Goal: Find specific page/section: Find specific page/section

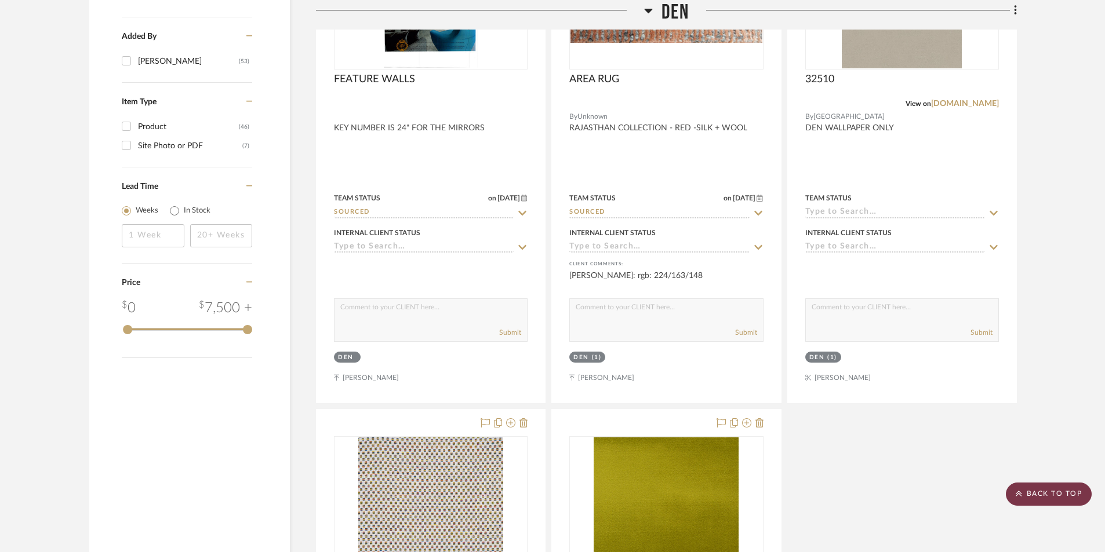
click at [1046, 499] on scroll-to-top-button "BACK TO TOP" at bounding box center [1049, 494] width 86 height 23
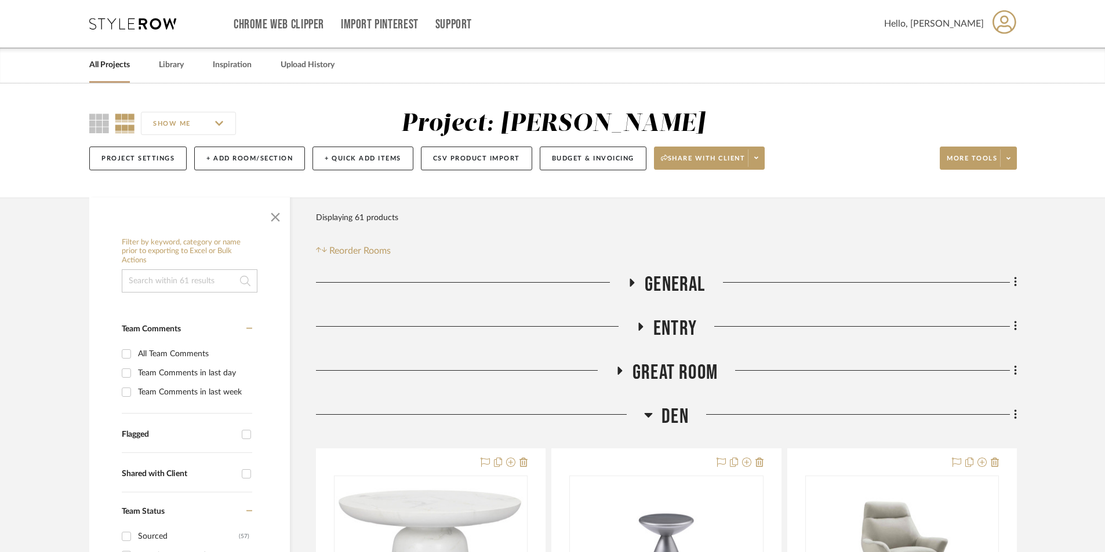
click at [616, 369] on icon at bounding box center [620, 370] width 14 height 9
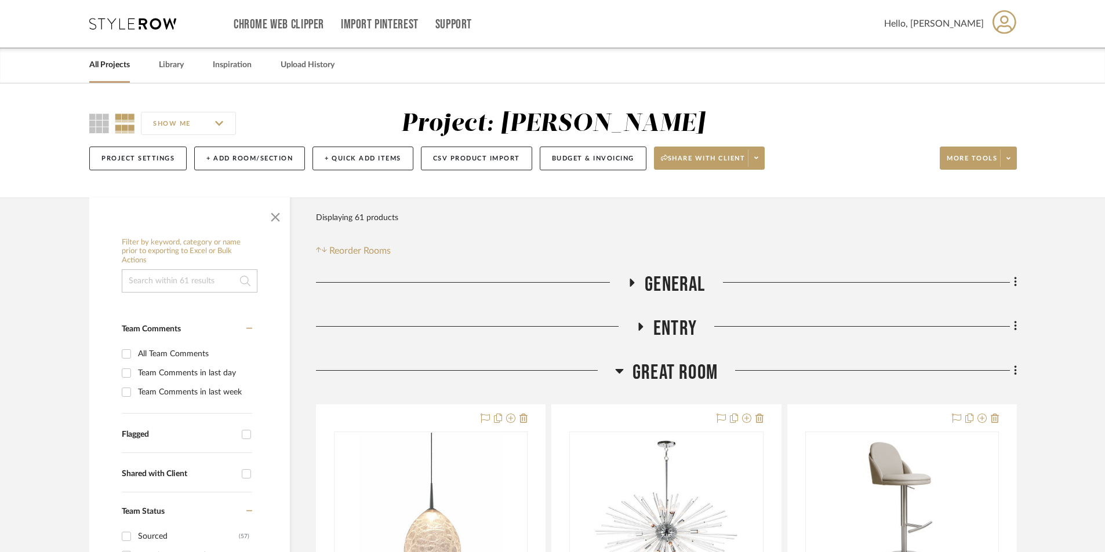
click at [643, 329] on icon at bounding box center [641, 326] width 14 height 9
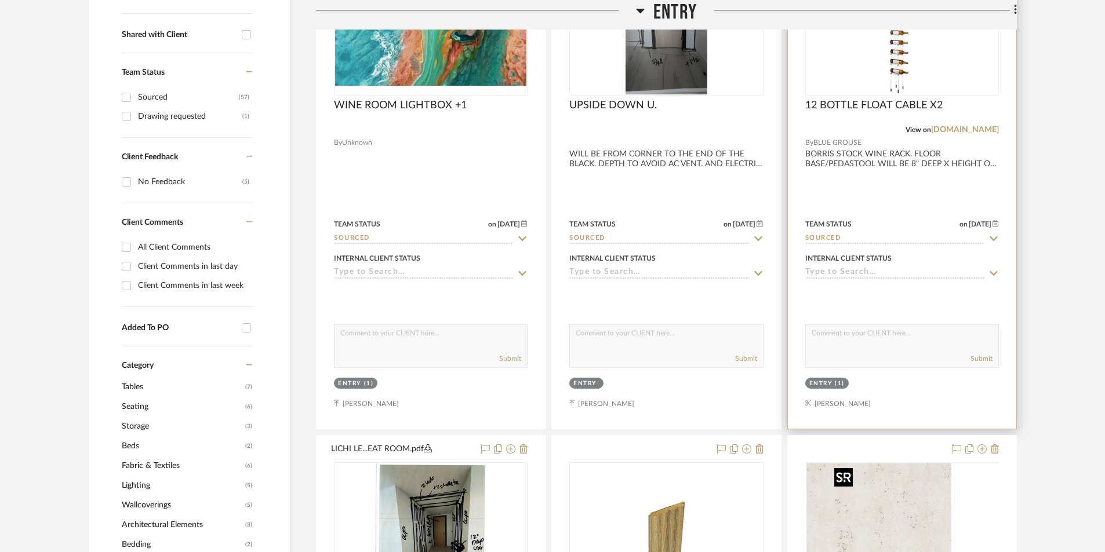
scroll to position [657, 0]
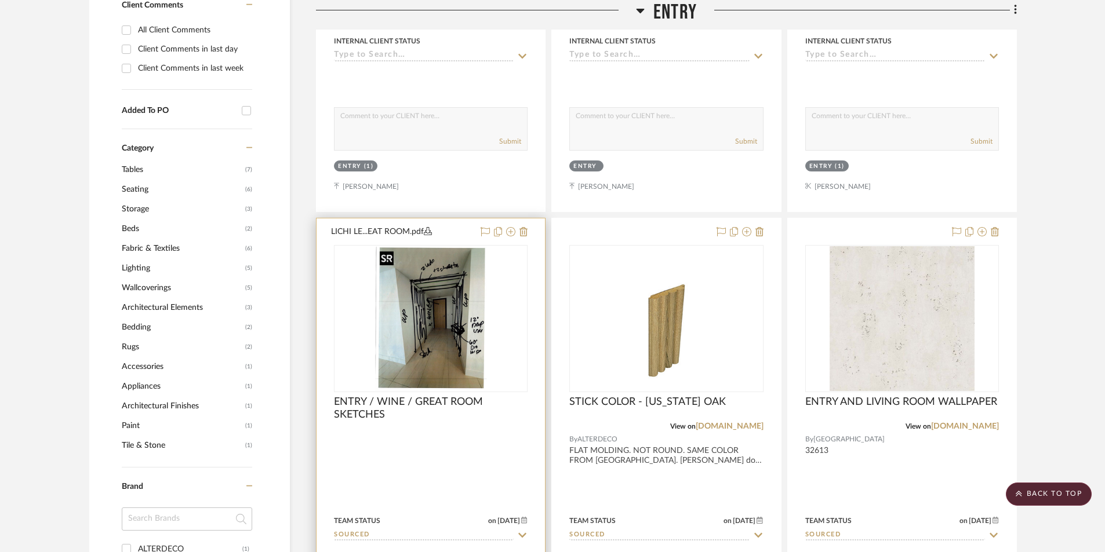
click at [403, 334] on img "0" at bounding box center [431, 318] width 112 height 145
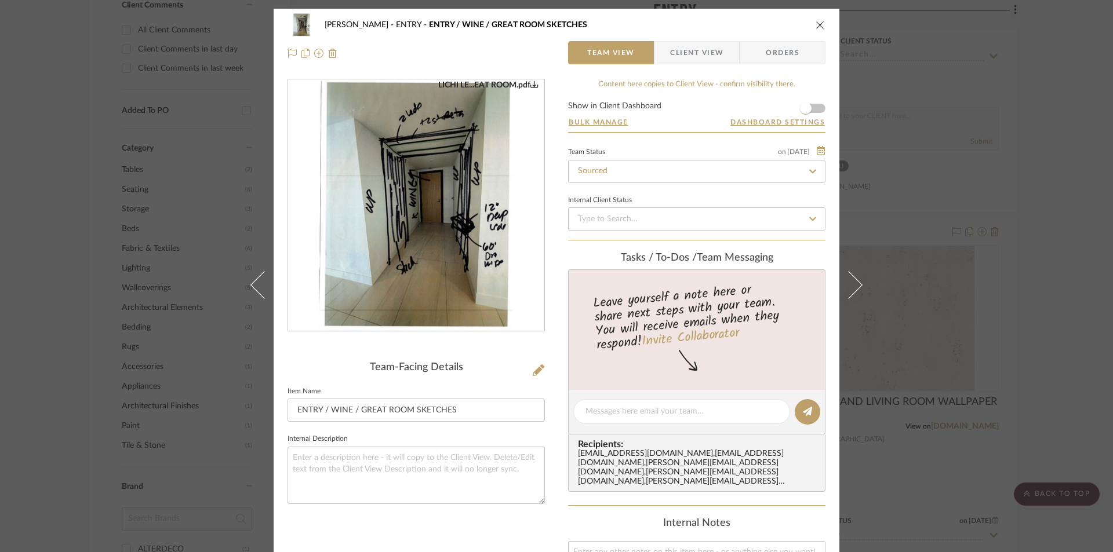
click at [816, 24] on icon "close" at bounding box center [820, 24] width 9 height 9
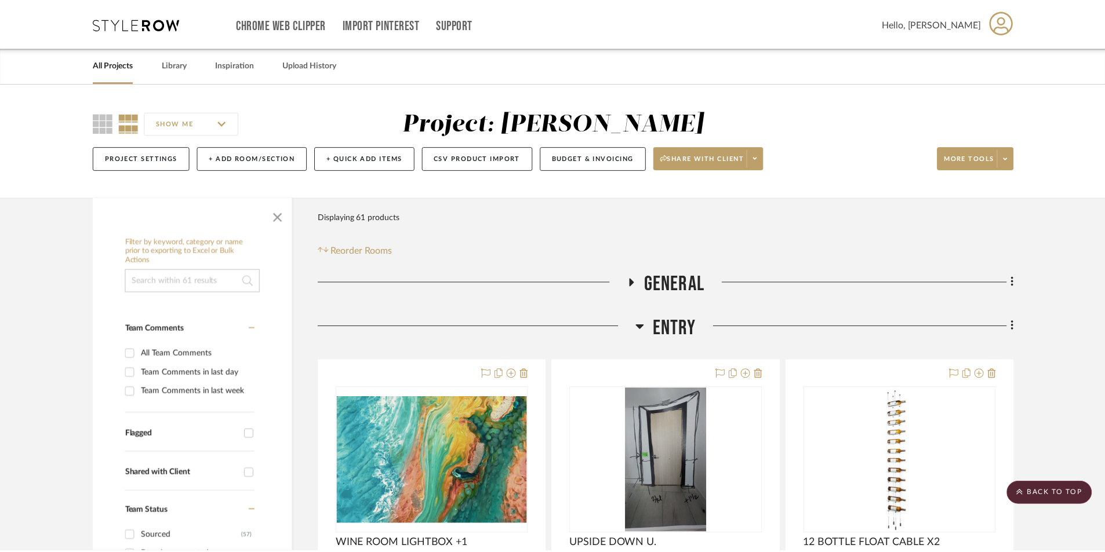
scroll to position [657, 0]
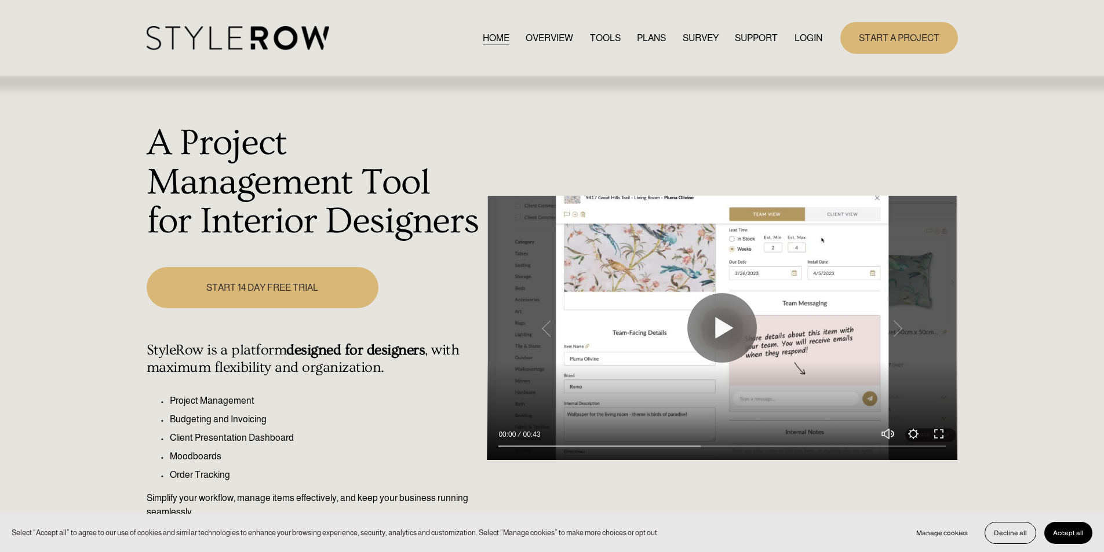
click at [804, 37] on link "LOGIN" at bounding box center [809, 38] width 28 height 16
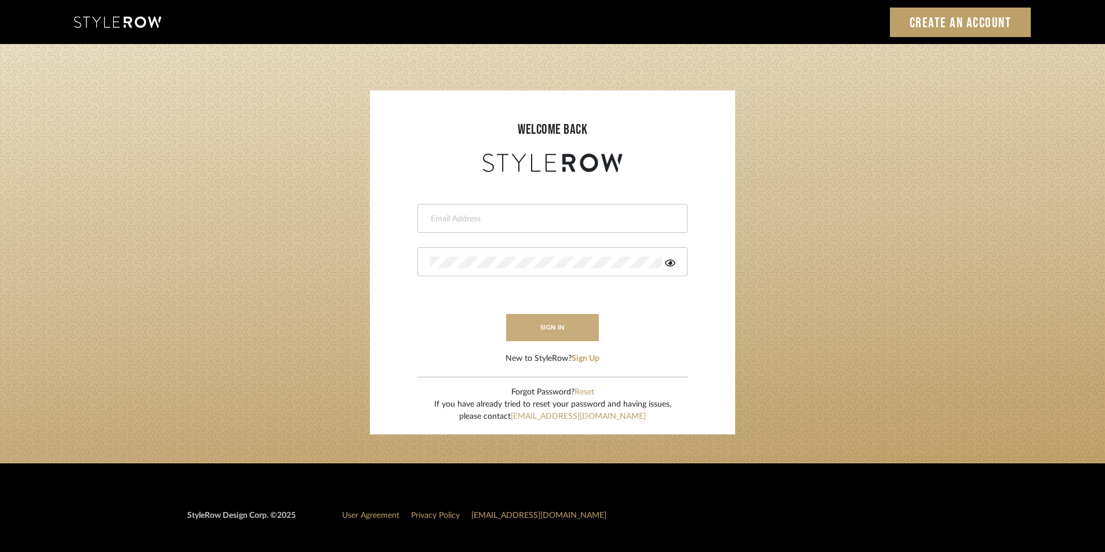
type input "[EMAIL_ADDRESS][DOMAIN_NAME]"
click at [557, 328] on button "sign in" at bounding box center [552, 327] width 93 height 27
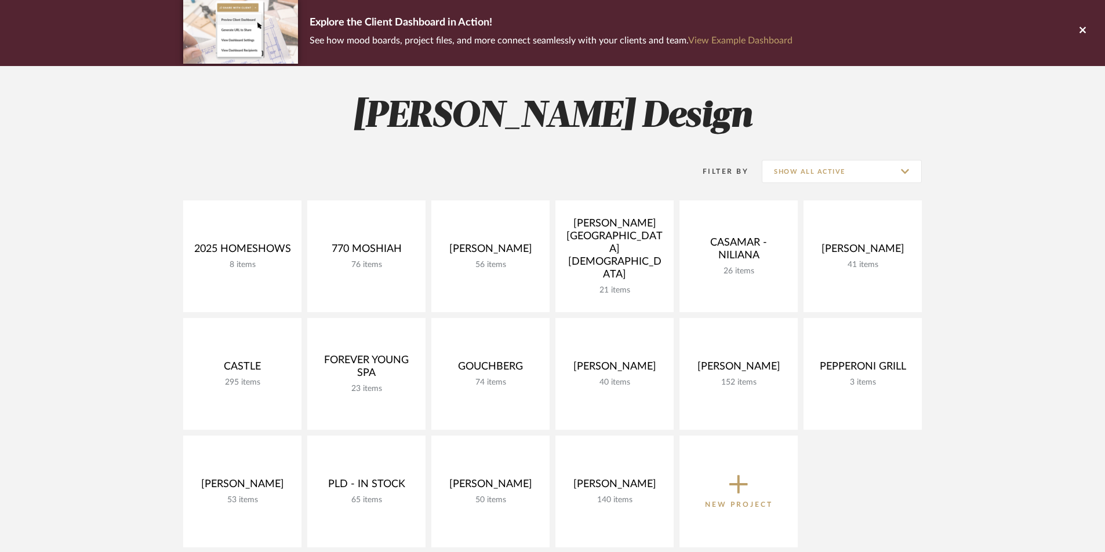
scroll to position [232, 0]
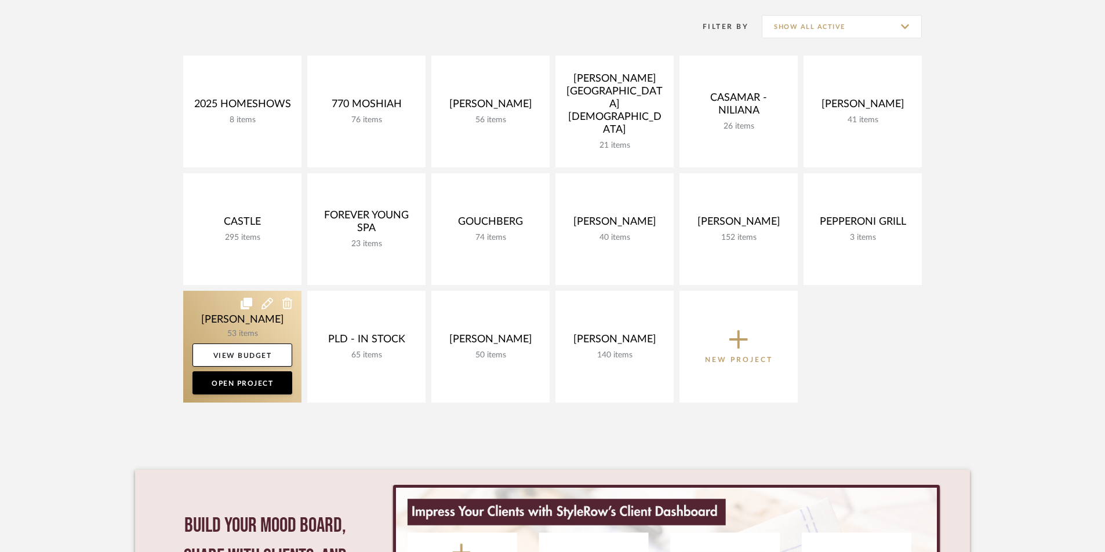
click at [248, 335] on link at bounding box center [242, 347] width 118 height 112
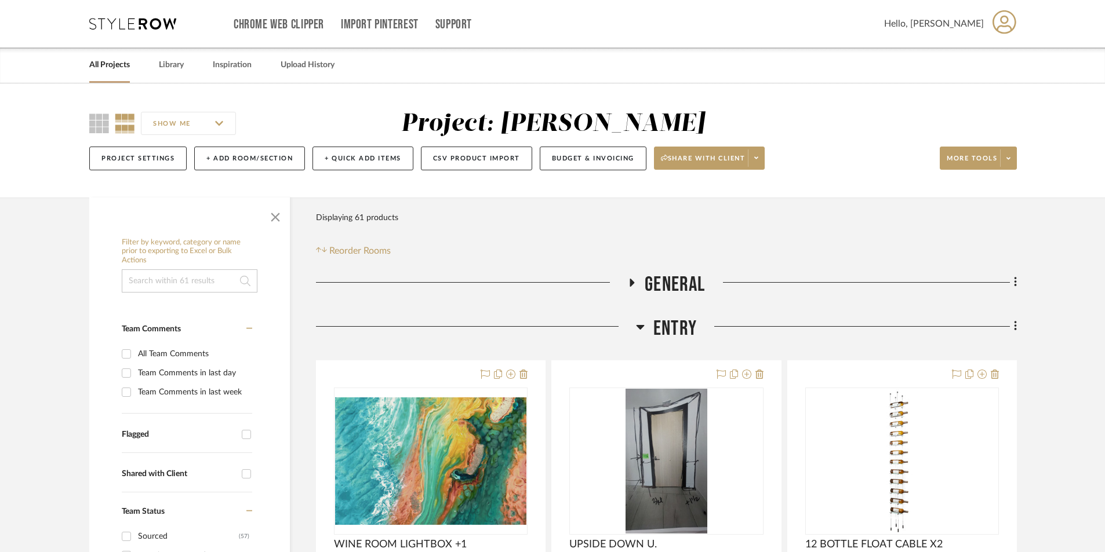
click at [634, 325] on div at bounding box center [476, 332] width 320 height 30
click at [637, 325] on icon at bounding box center [640, 327] width 9 height 14
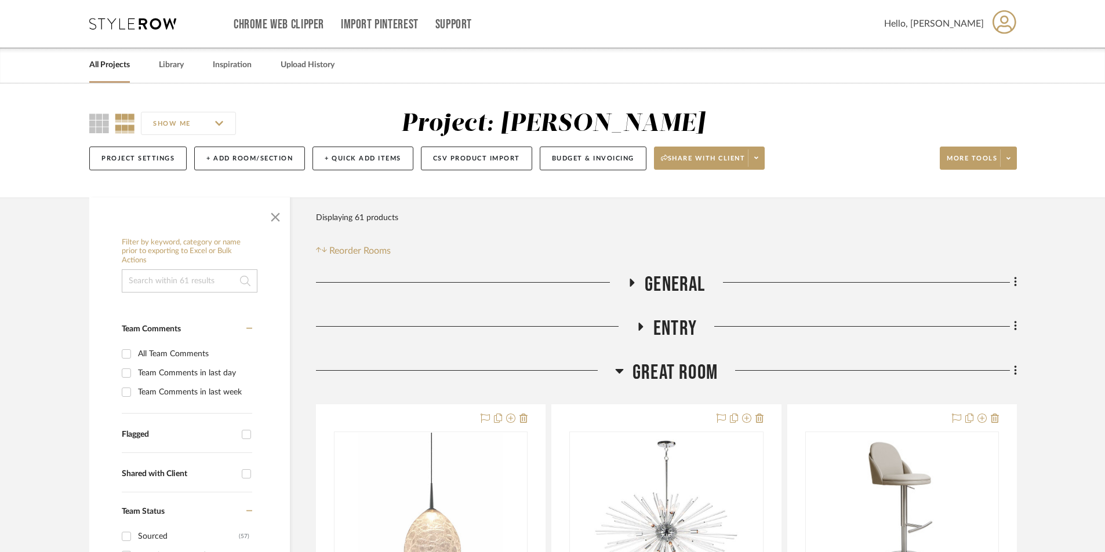
click at [619, 369] on icon at bounding box center [620, 371] width 8 height 5
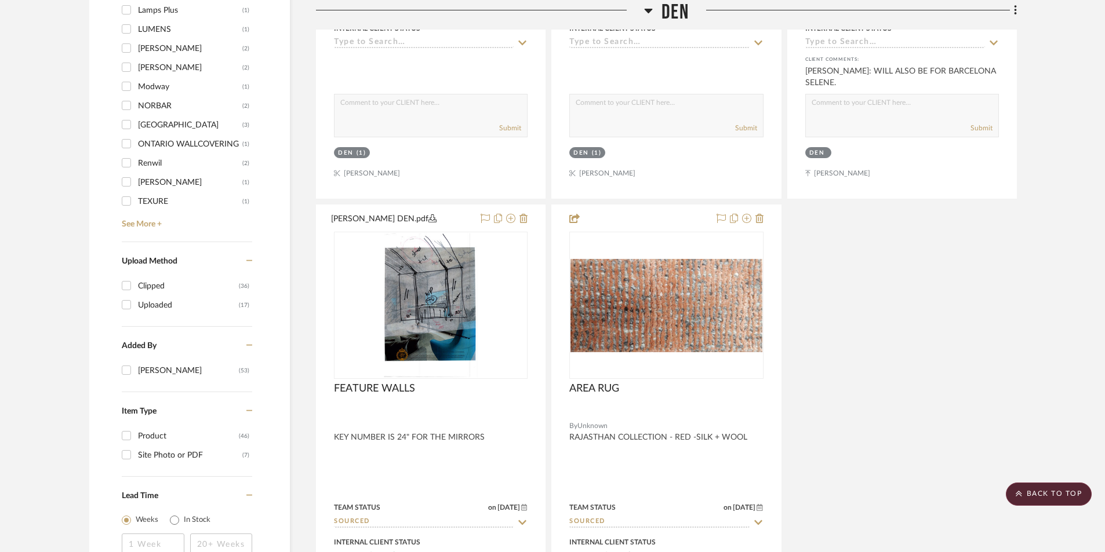
scroll to position [1353, 0]
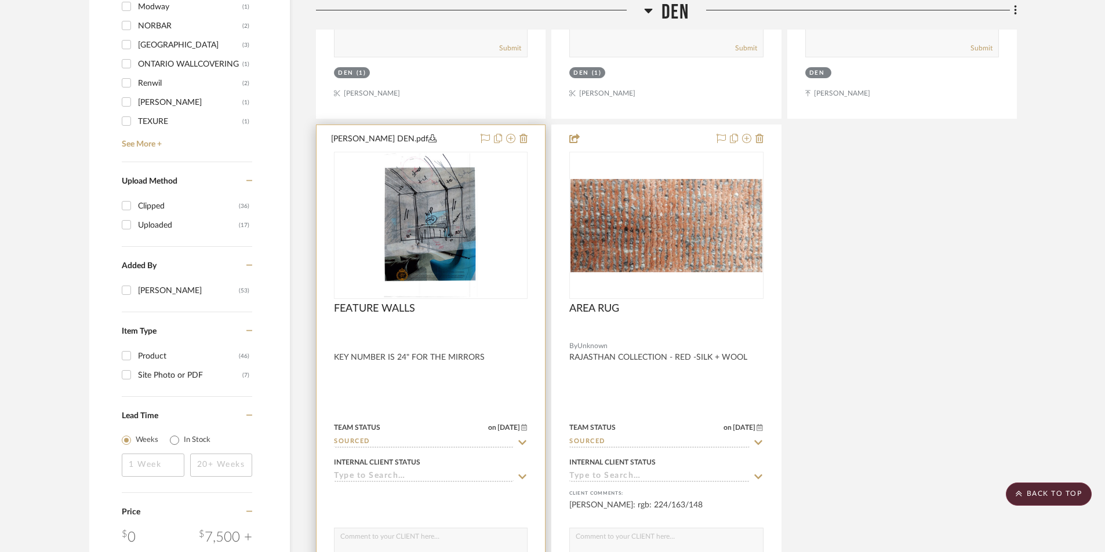
click at [424, 369] on div at bounding box center [431, 378] width 228 height 507
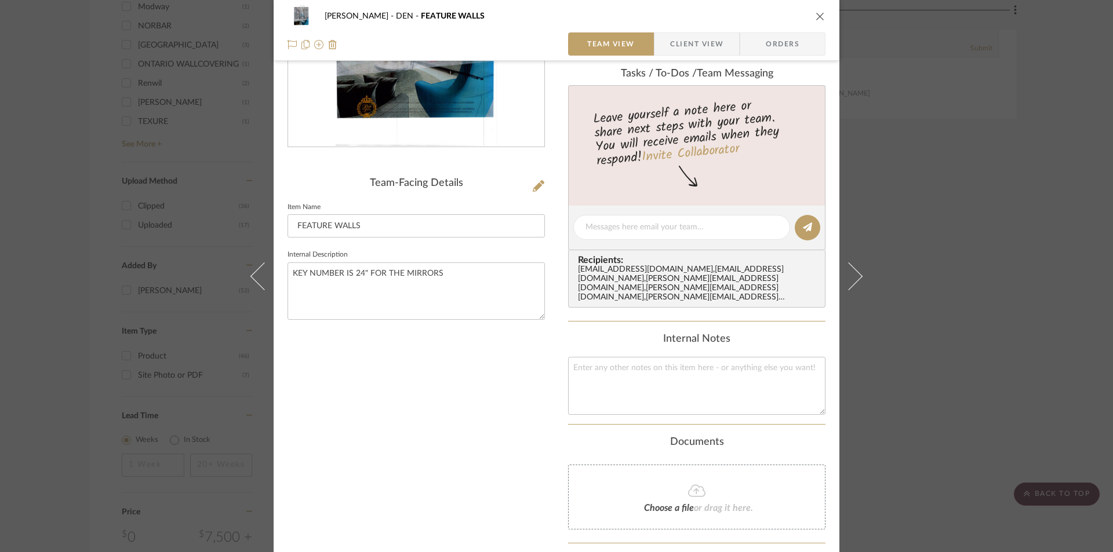
scroll to position [0, 0]
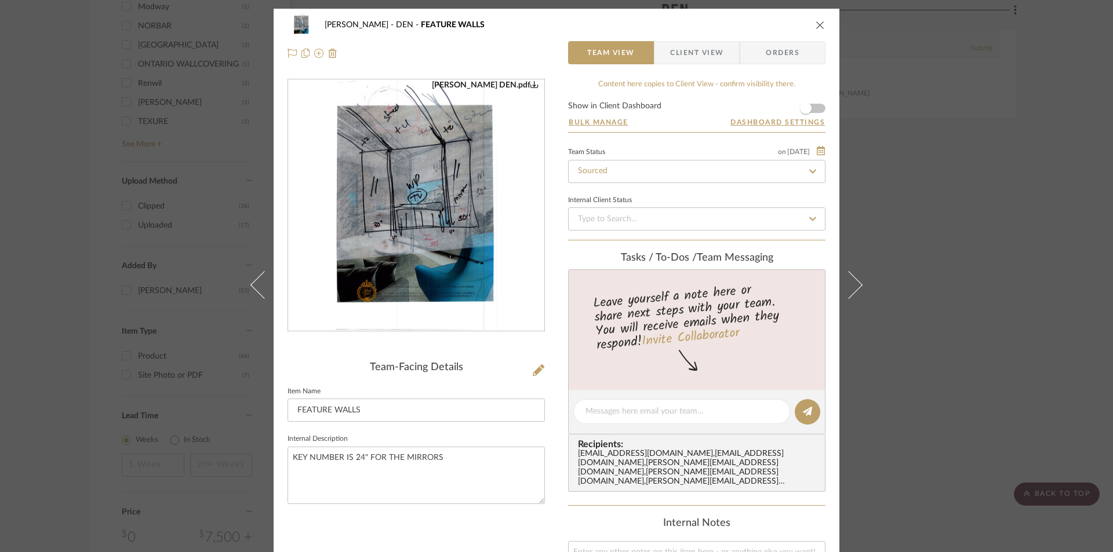
click at [383, 159] on img "0" at bounding box center [416, 206] width 163 height 252
click at [816, 24] on icon "close" at bounding box center [820, 24] width 9 height 9
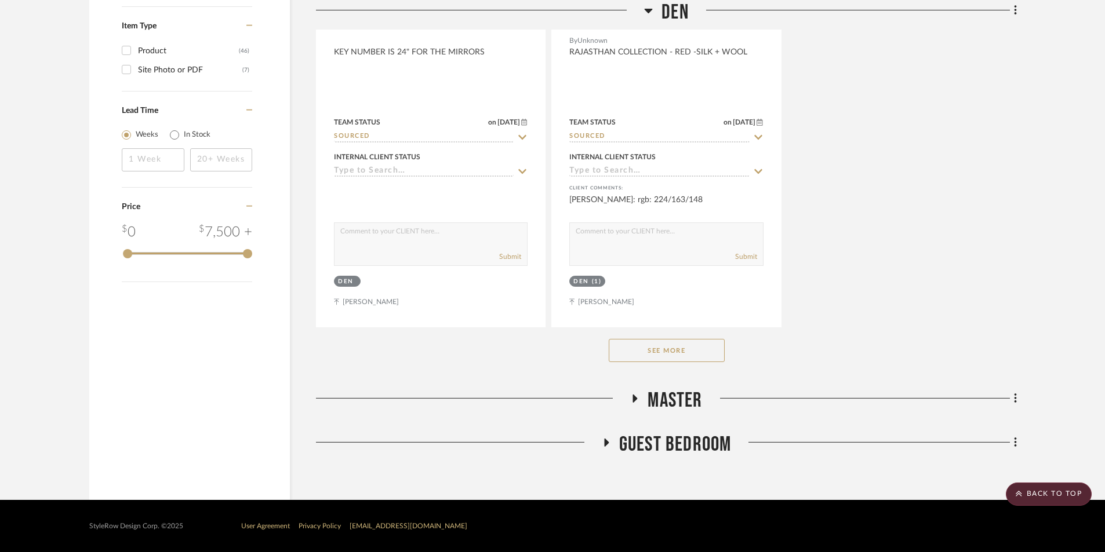
scroll to position [1659, 0]
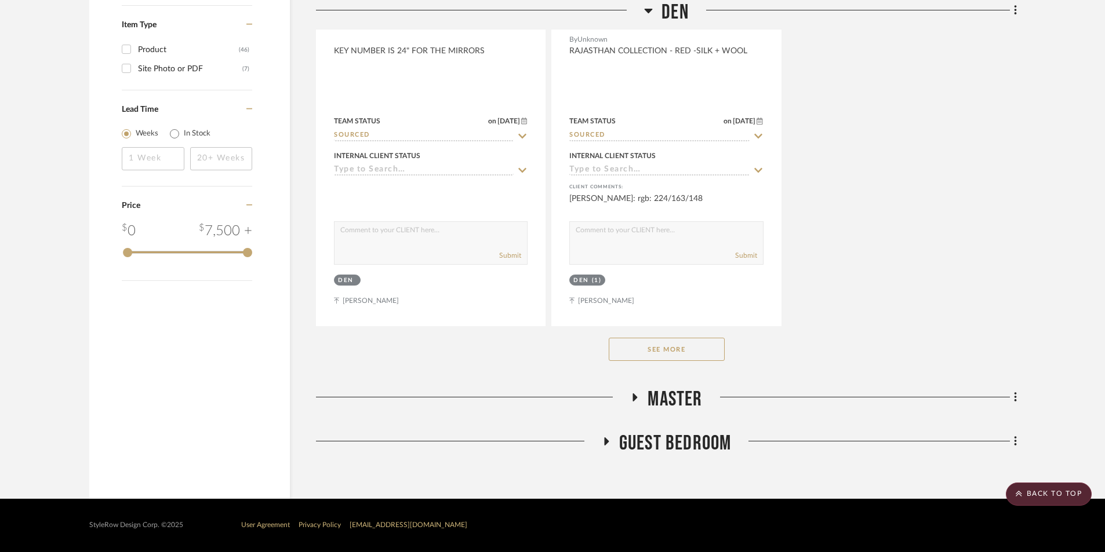
click at [661, 349] on button "See More" at bounding box center [667, 349] width 116 height 23
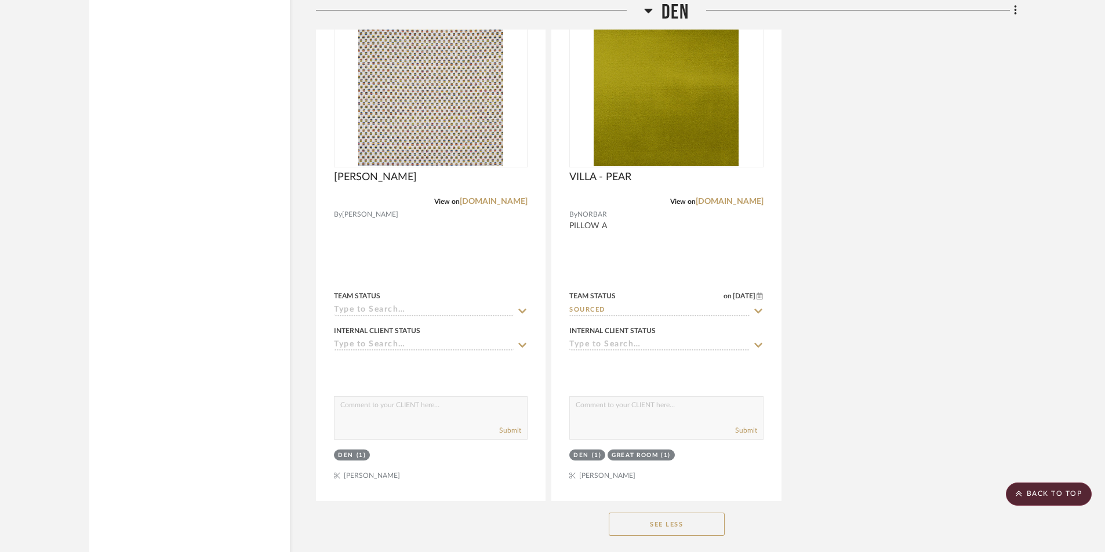
scroll to position [2173, 0]
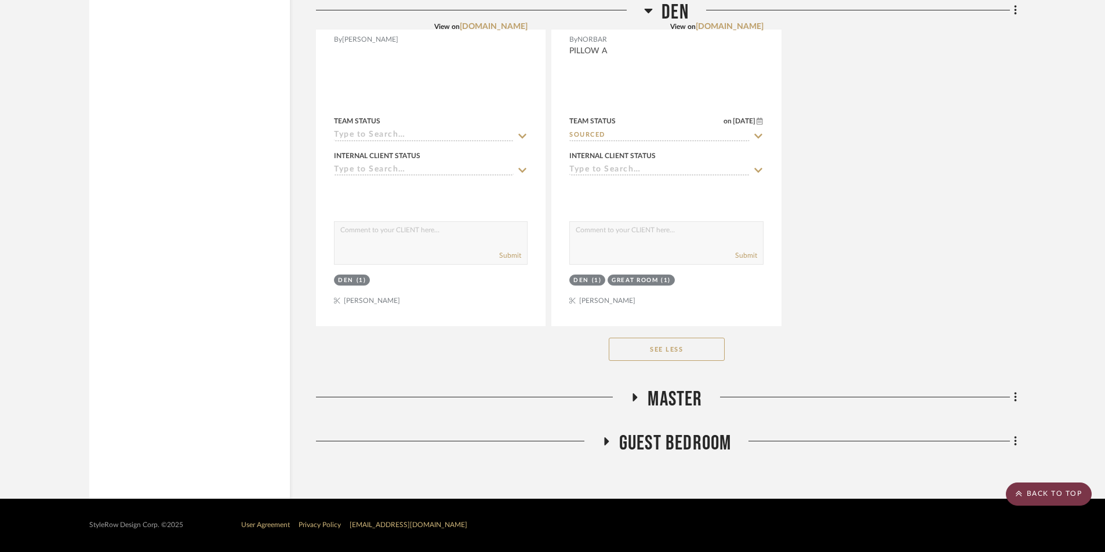
click at [1055, 485] on scroll-to-top-button "BACK TO TOP" at bounding box center [1049, 494] width 86 height 23
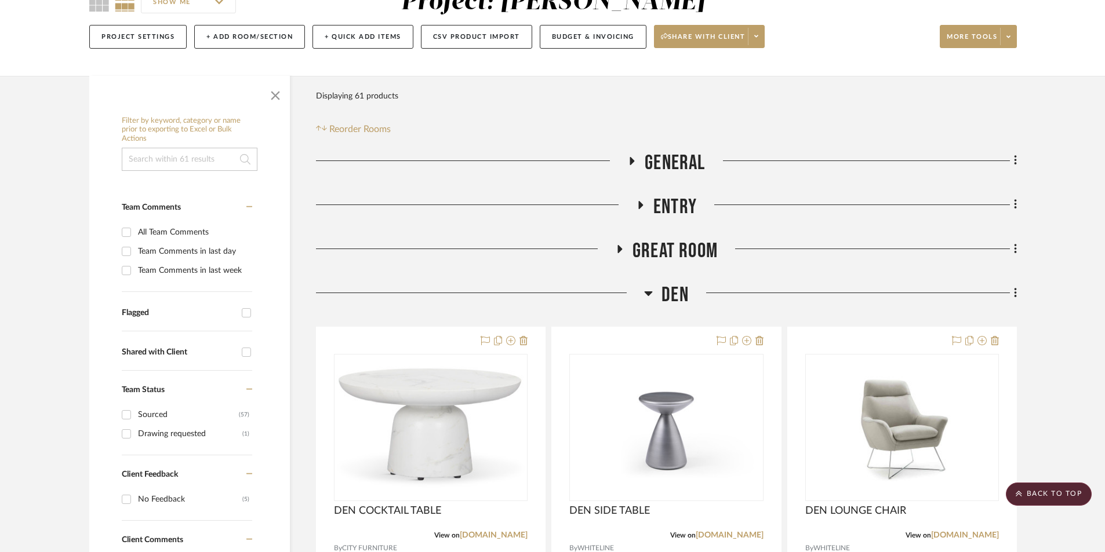
scroll to position [0, 0]
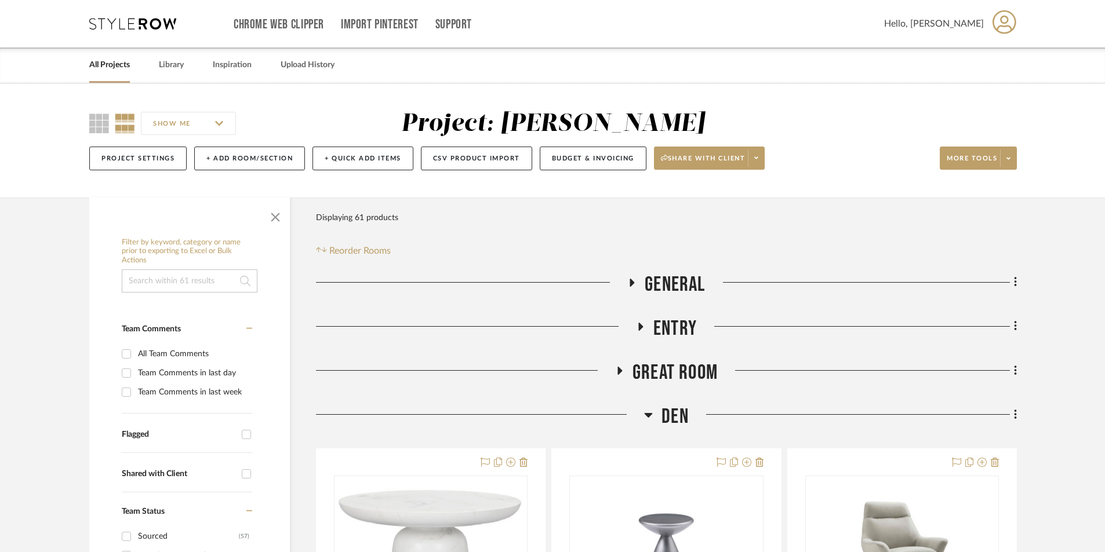
click at [641, 327] on icon at bounding box center [641, 327] width 5 height 8
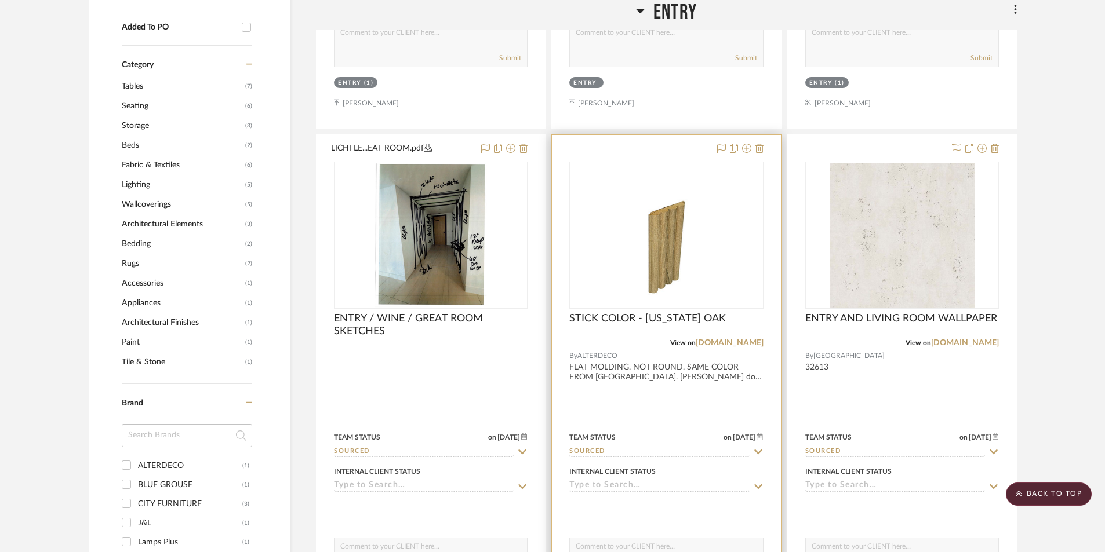
scroll to position [773, 0]
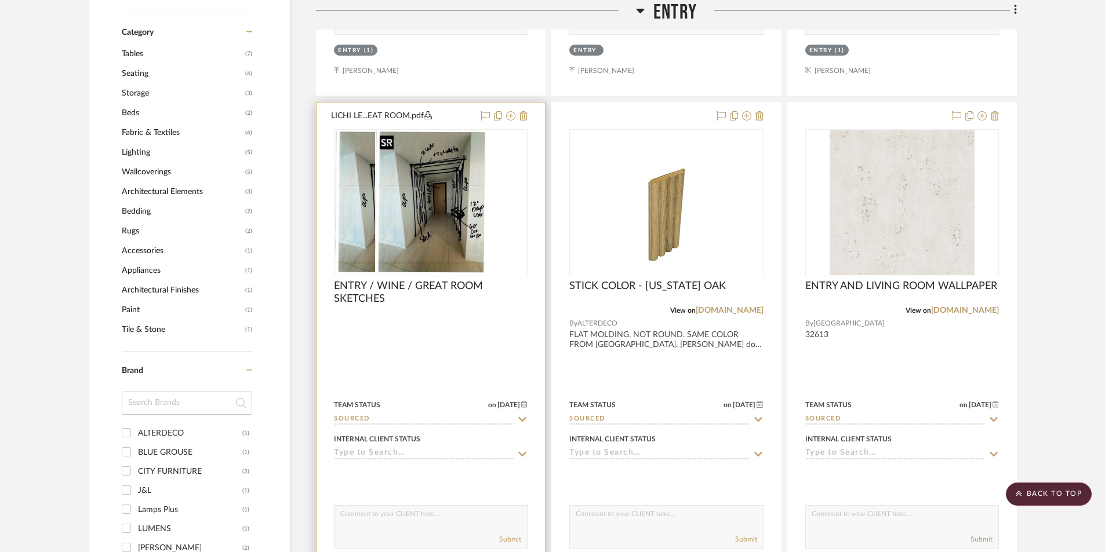
click at [410, 176] on div at bounding box center [431, 202] width 194 height 147
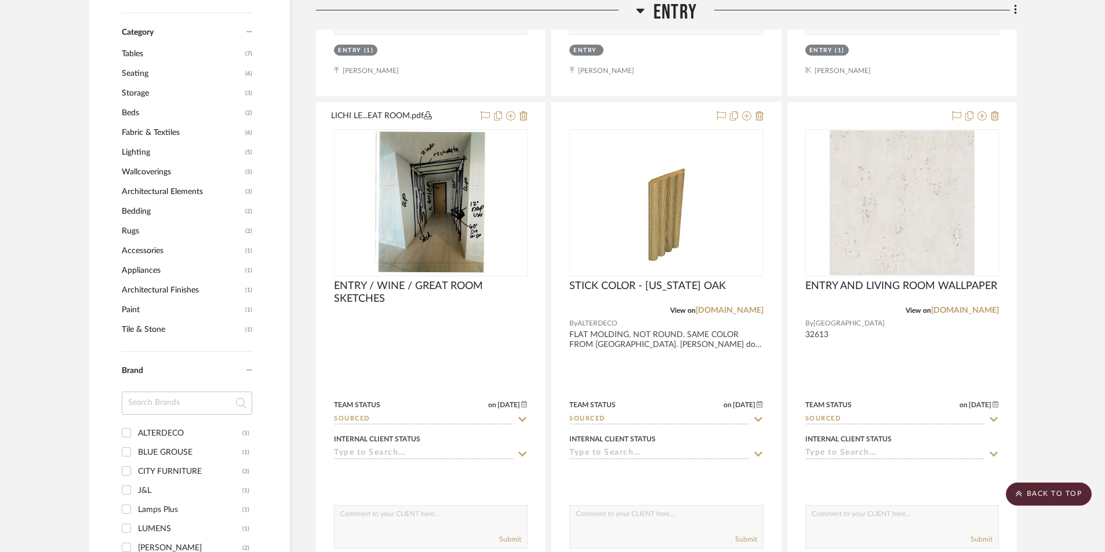
click at [645, 10] on h3 "ENTRY" at bounding box center [666, 12] width 61 height 25
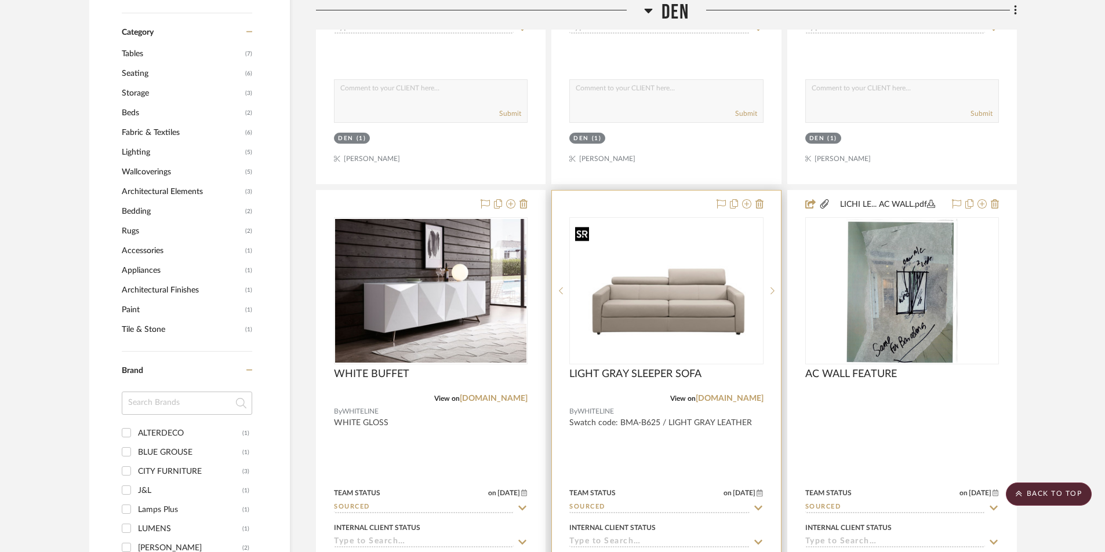
click at [668, 318] on img "0" at bounding box center [665, 291] width 191 height 138
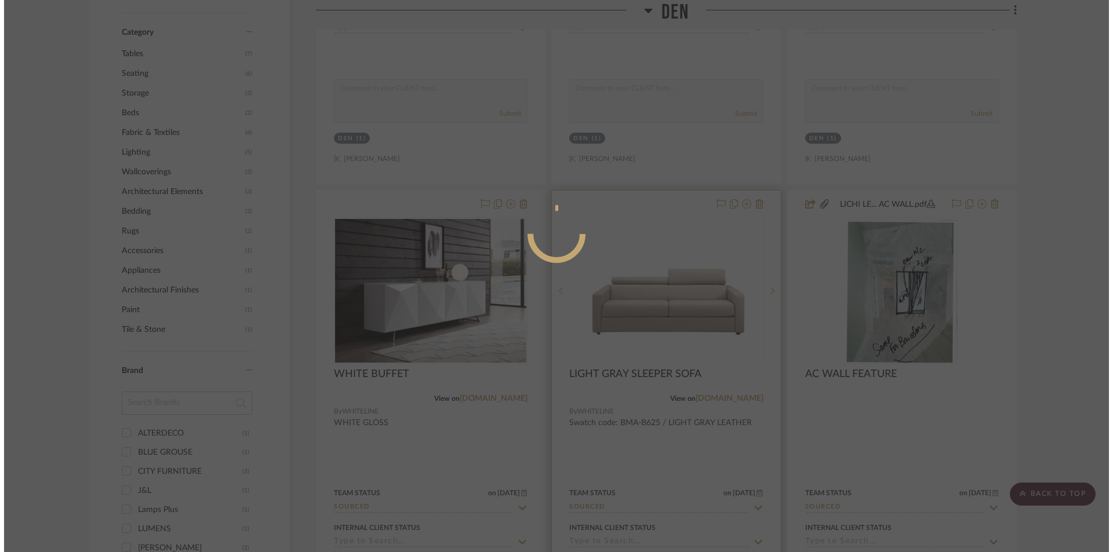
scroll to position [0, 0]
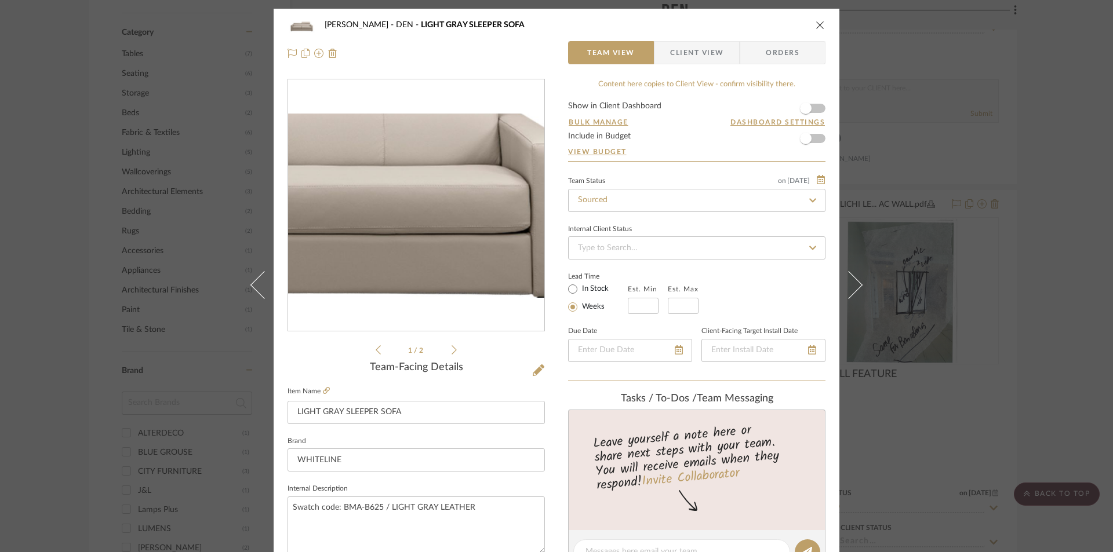
click at [466, 231] on img "0" at bounding box center [416, 206] width 256 height 184
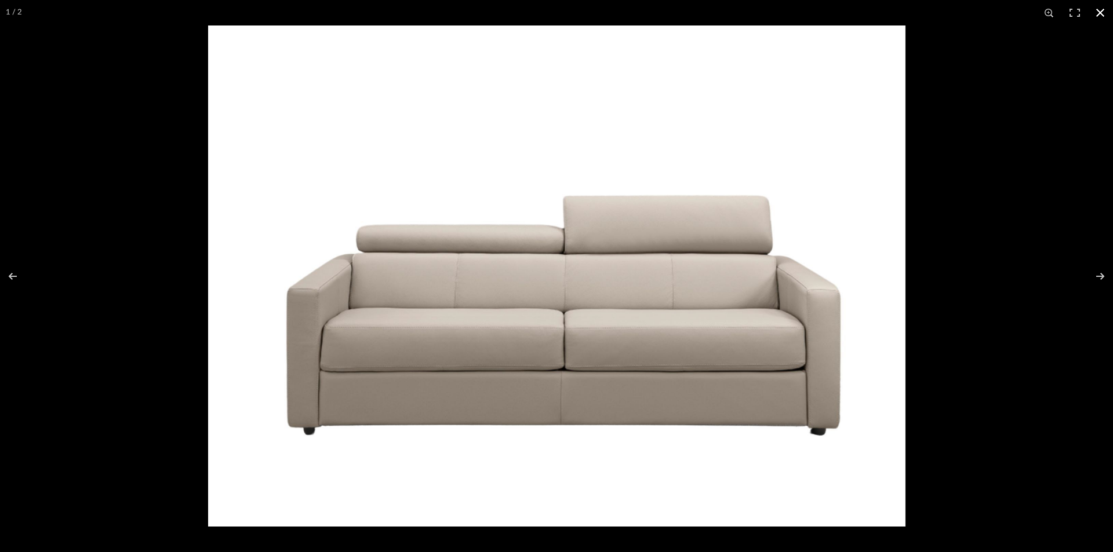
click at [1096, 12] on button at bounding box center [1101, 13] width 26 height 26
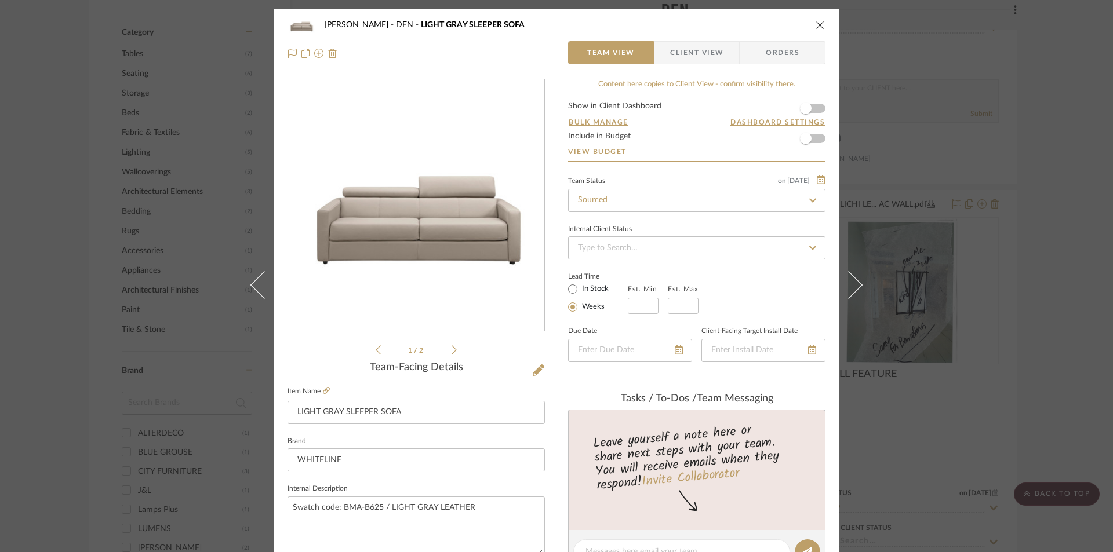
click at [819, 21] on div "PERLA SELENE DEN LIGHT GRAY SLEEPER SOFA" at bounding box center [557, 24] width 538 height 23
click at [816, 23] on icon "close" at bounding box center [820, 24] width 9 height 9
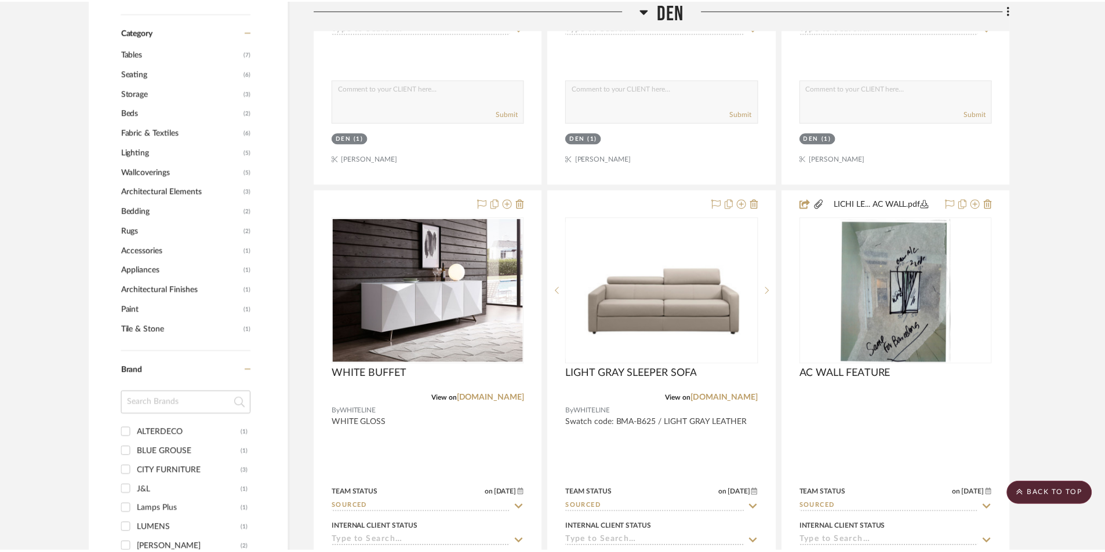
scroll to position [773, 0]
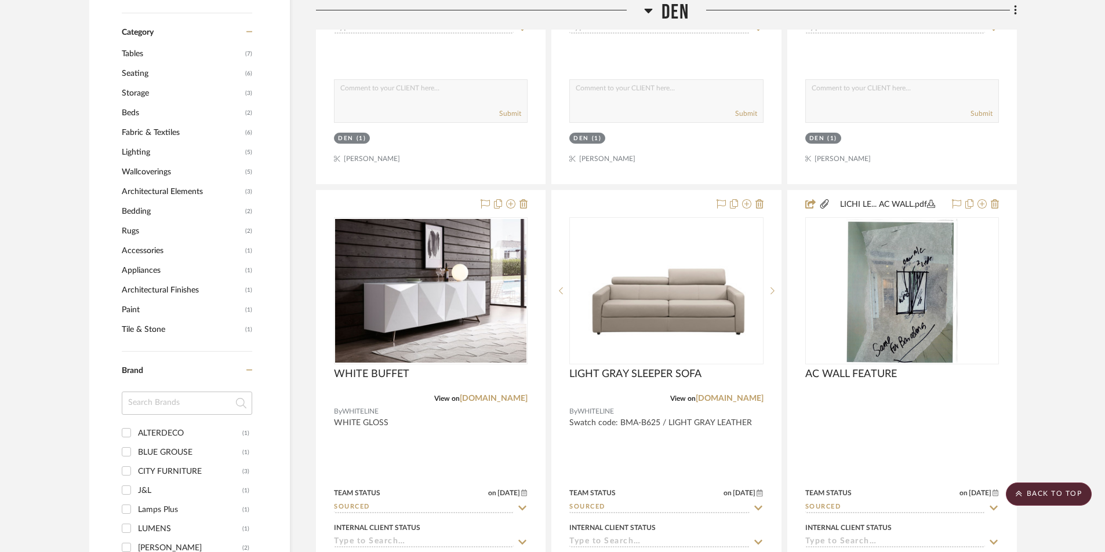
click at [654, 14] on h3 "DEN" at bounding box center [666, 12] width 45 height 25
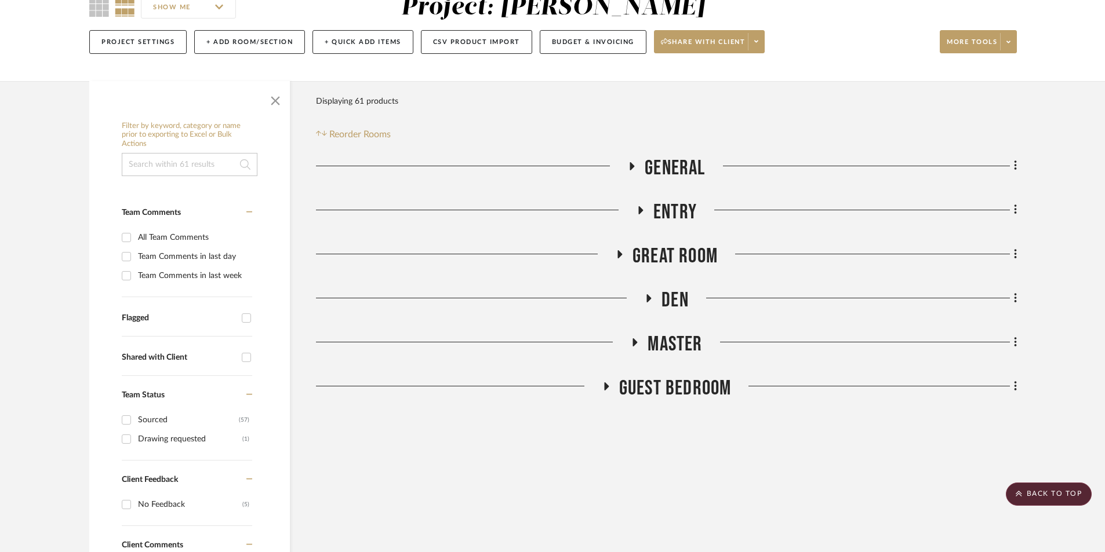
scroll to position [116, 0]
click at [619, 257] on icon at bounding box center [620, 254] width 14 height 9
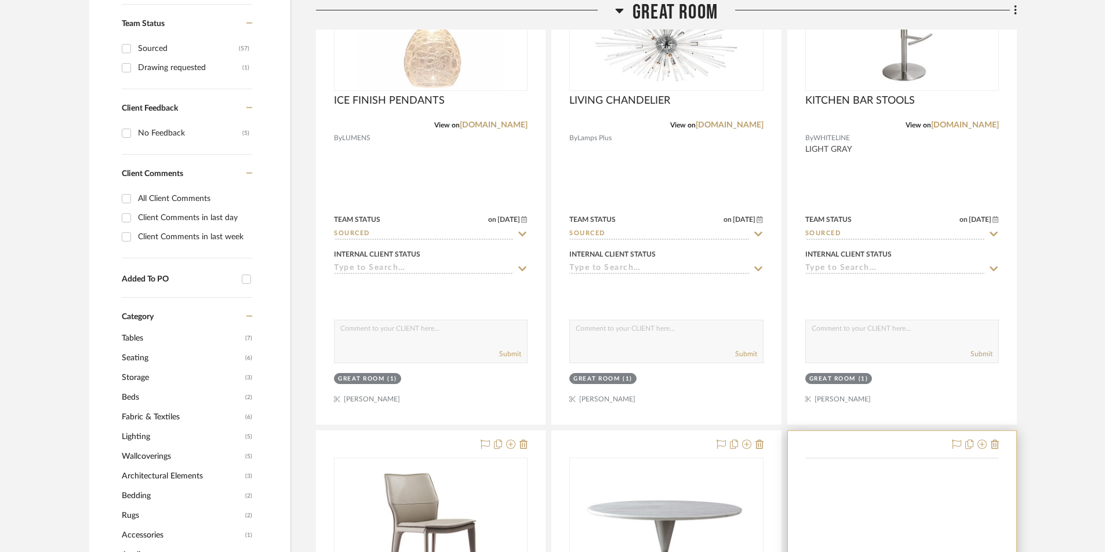
scroll to position [696, 0]
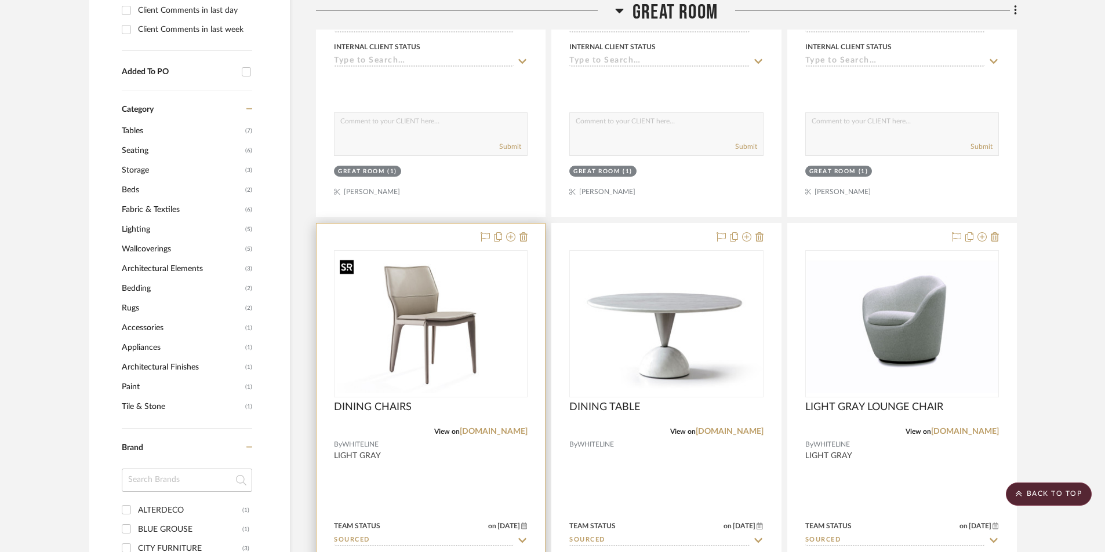
click at [0, 0] on img at bounding box center [0, 0] width 0 height 0
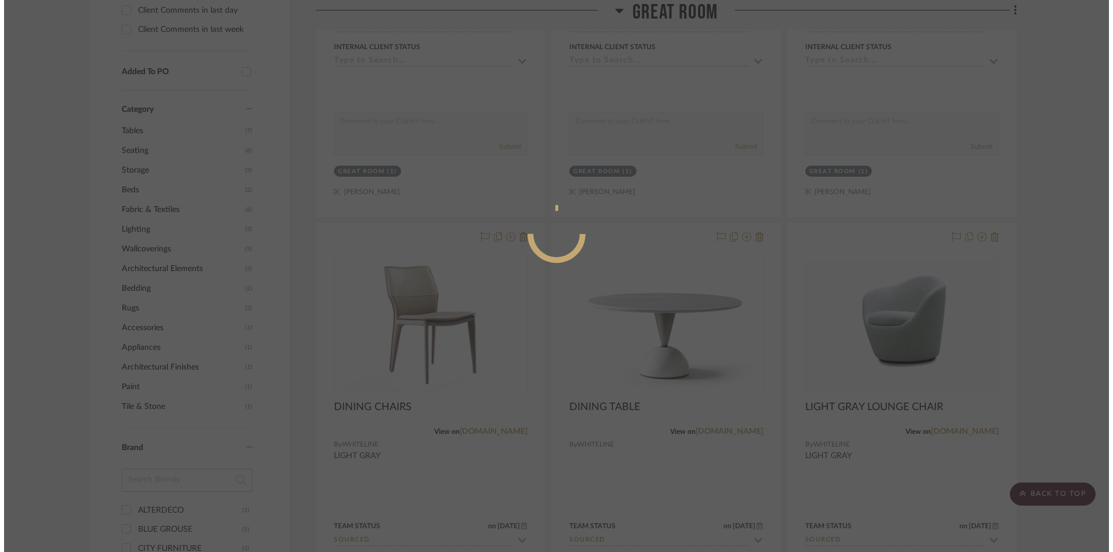
scroll to position [0, 0]
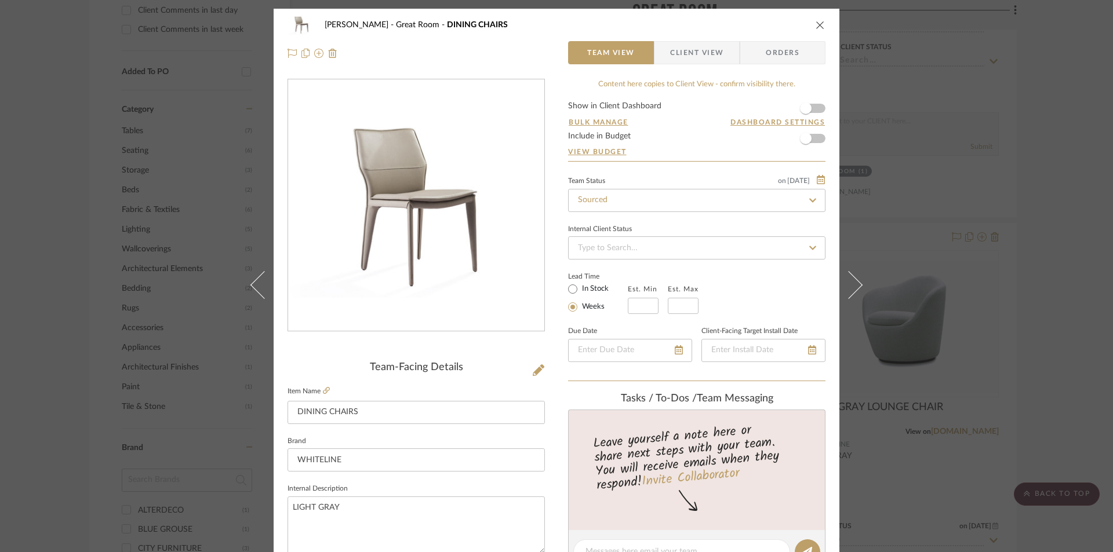
click at [817, 30] on div "PERLA SELENE Great Room DINING CHAIRS" at bounding box center [557, 24] width 538 height 23
click at [817, 23] on icon "close" at bounding box center [820, 24] width 9 height 9
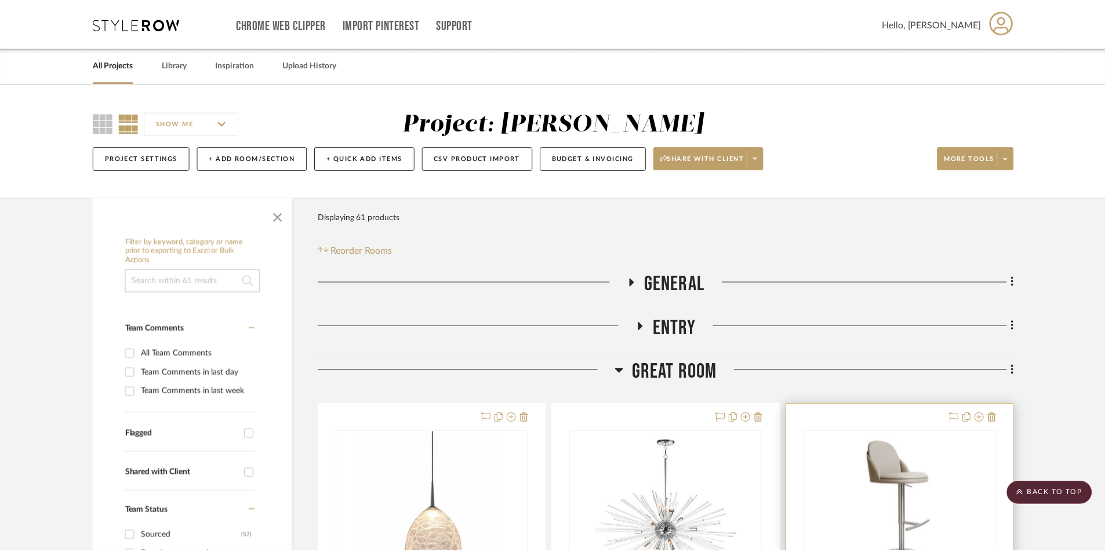
scroll to position [696, 0]
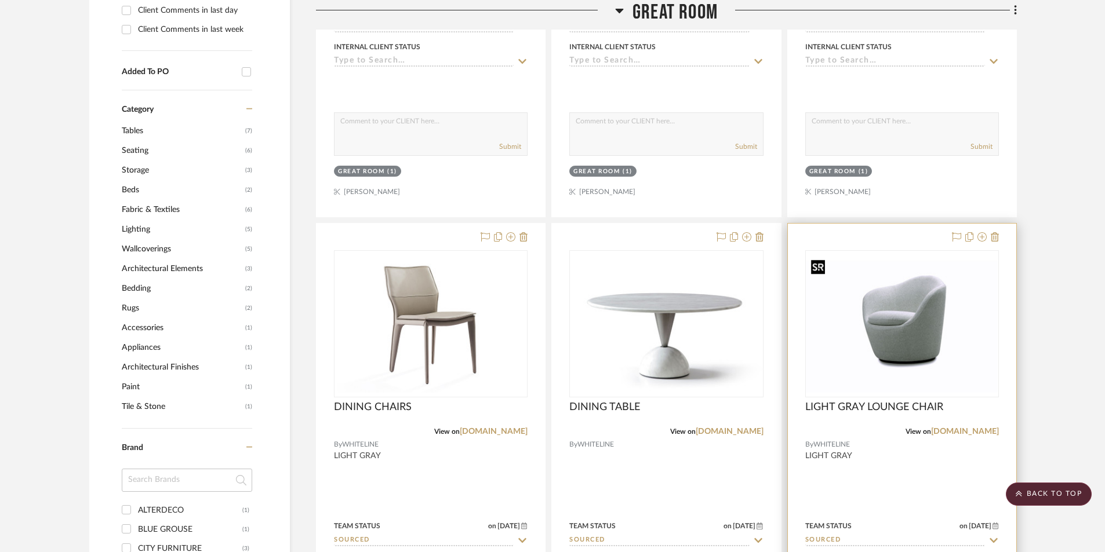
click at [903, 326] on img "0" at bounding box center [901, 324] width 191 height 138
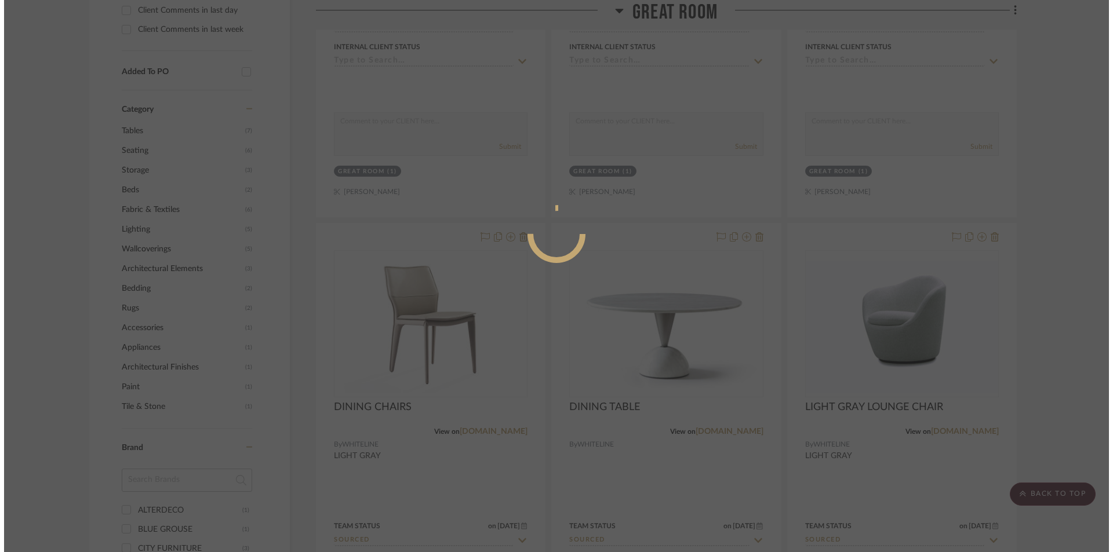
scroll to position [0, 0]
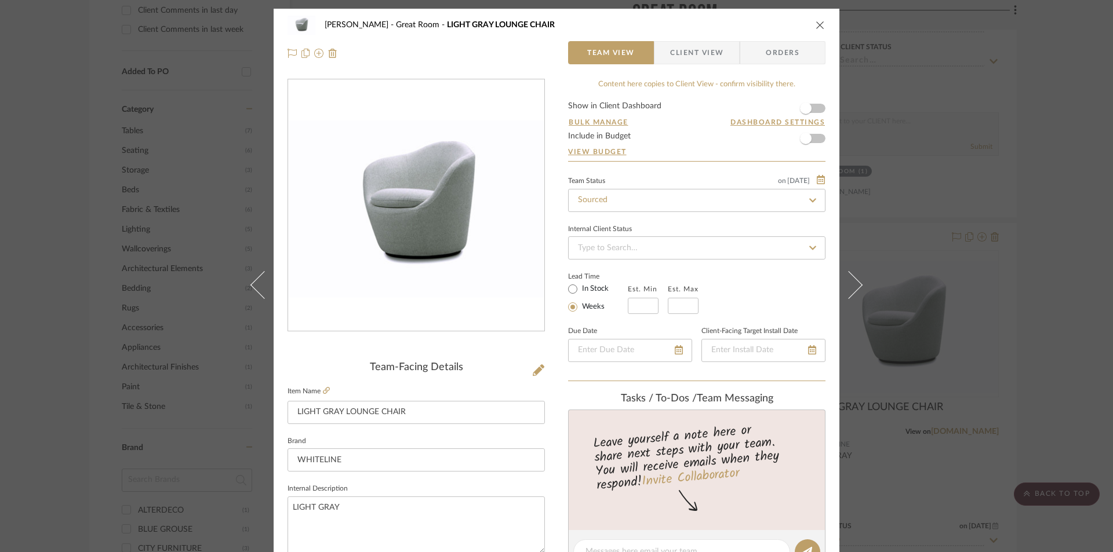
click at [816, 25] on icon "close" at bounding box center [820, 24] width 9 height 9
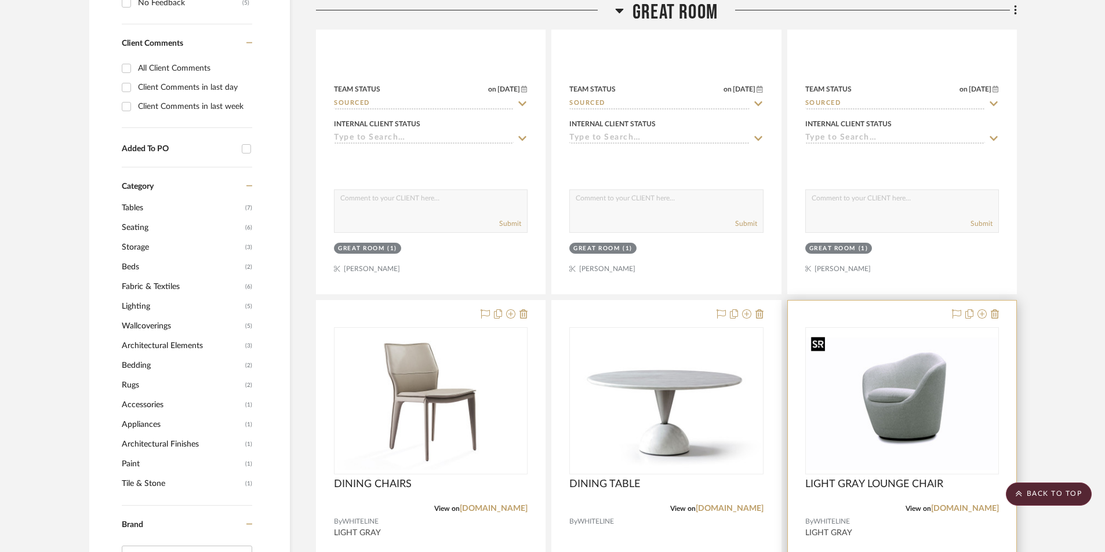
scroll to position [348, 0]
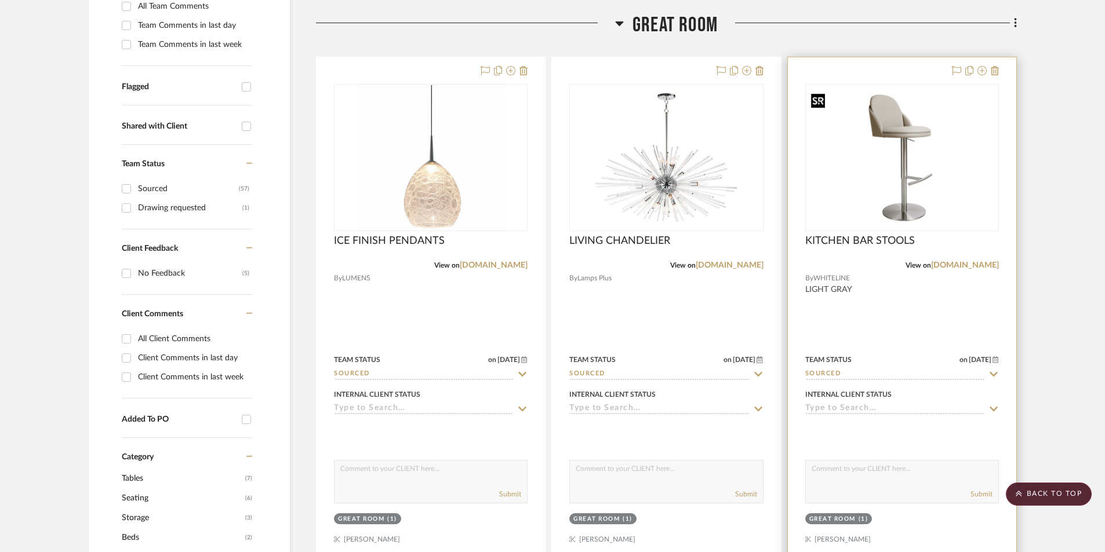
click at [878, 161] on img "0" at bounding box center [901, 158] width 191 height 138
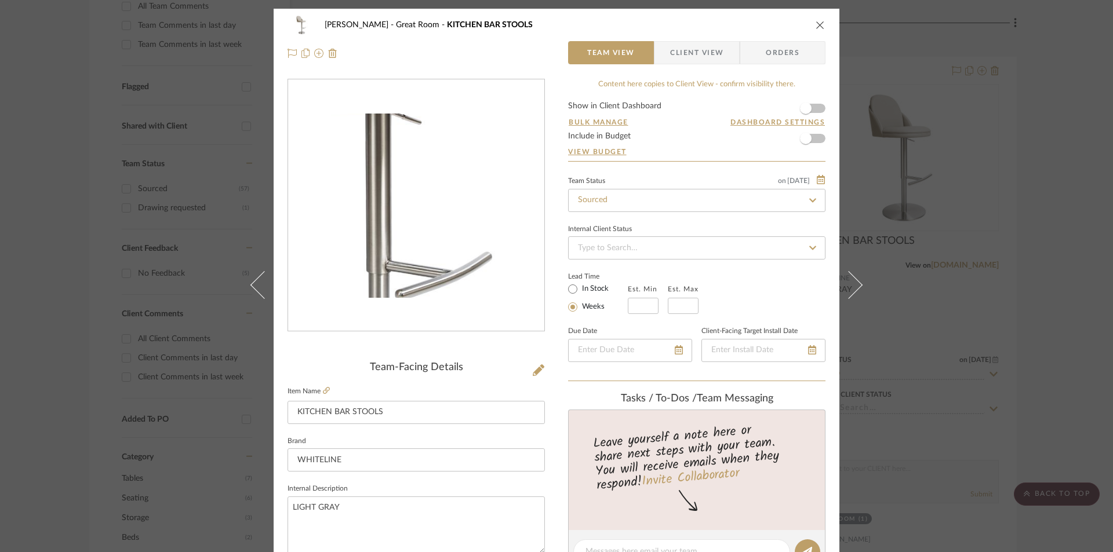
click at [427, 212] on img "0" at bounding box center [416, 206] width 256 height 184
